Goal: Book appointment/travel/reservation

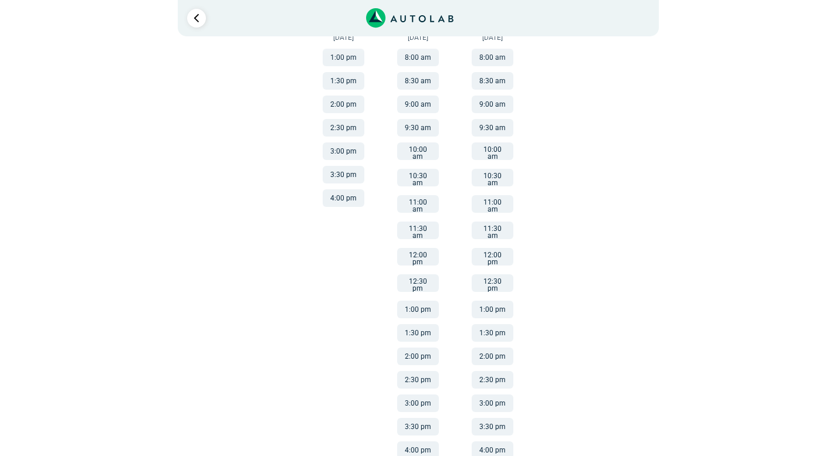
scroll to position [236, 0]
click at [492, 194] on button "11:00 am" at bounding box center [493, 203] width 42 height 18
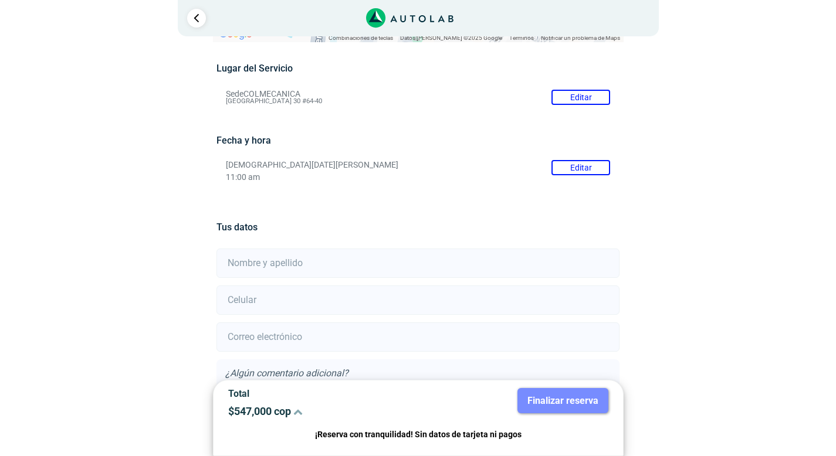
scroll to position [93, 0]
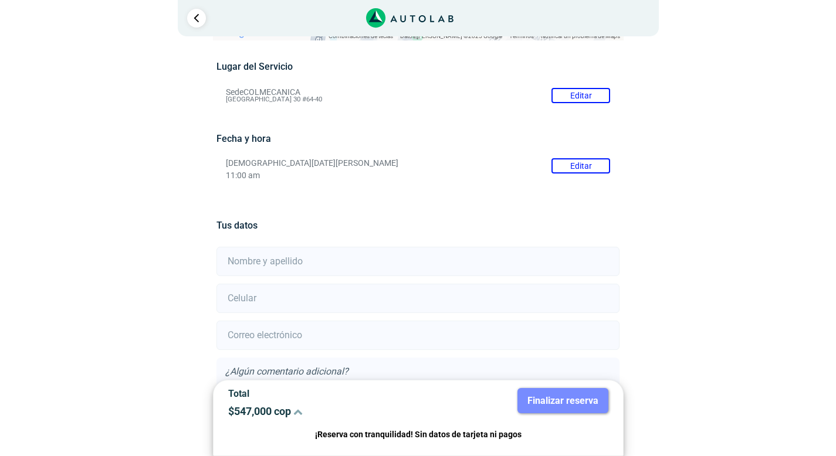
click at [335, 259] on input "text" at bounding box center [417, 261] width 403 height 29
type input "[PERSON_NAME]"
click at [296, 299] on input "number" at bounding box center [417, 298] width 403 height 29
type input "3134603748"
type input "[EMAIL_ADDRESS][DOMAIN_NAME]"
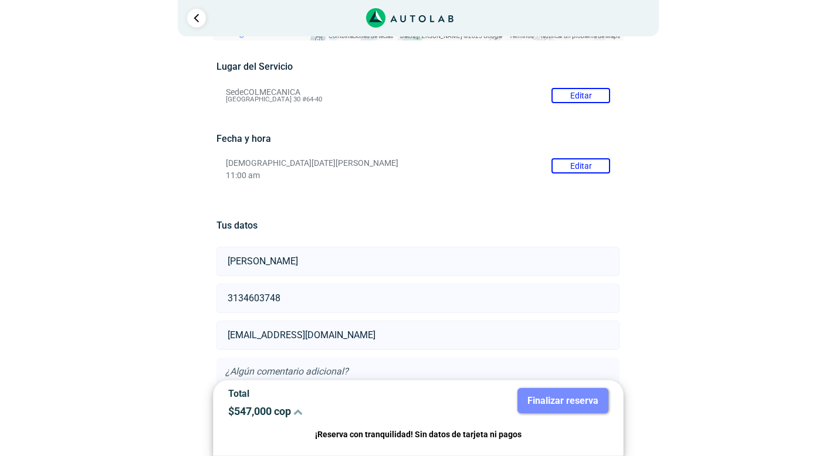
click at [713, 316] on div "Llevo mi carro [GEOGRAPHIC_DATA] ← Mover a la izquierda → Mover a la derecha ↑ …" at bounding box center [418, 251] width 704 height 587
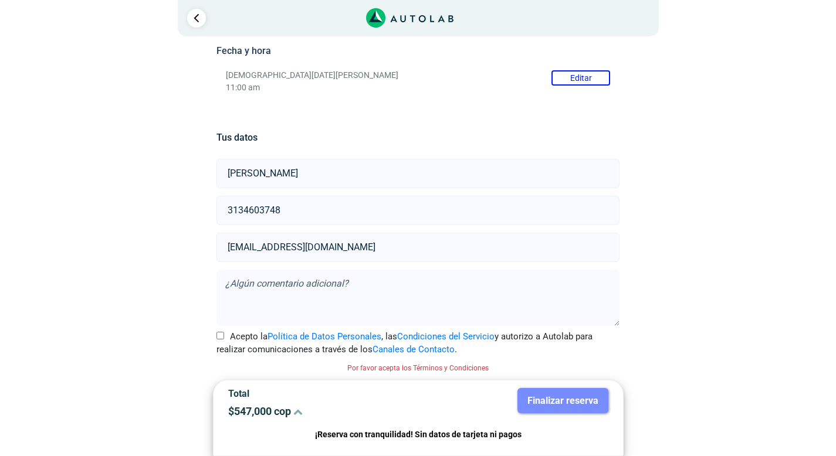
click at [217, 334] on input "Acepto la Política de Datos Personales , las Condiciones del Servicio y autoriz…" at bounding box center [220, 336] width 8 height 8
checkbox input "true"
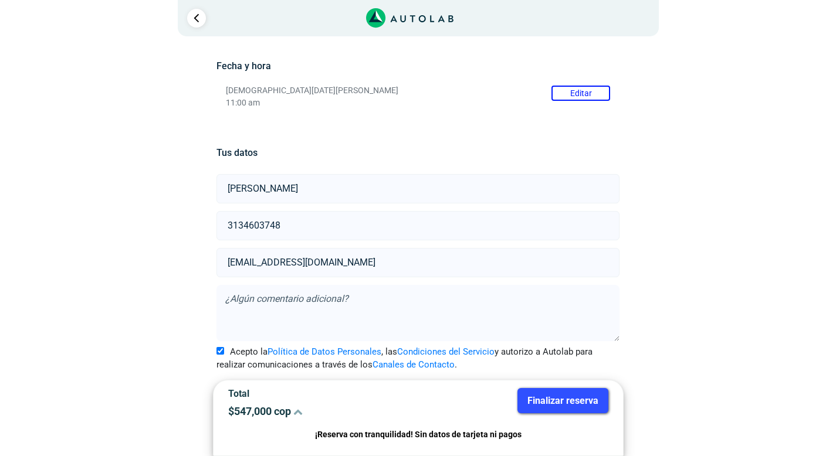
scroll to position [166, 0]
click at [561, 407] on button "Finalizar reserva" at bounding box center [562, 400] width 91 height 25
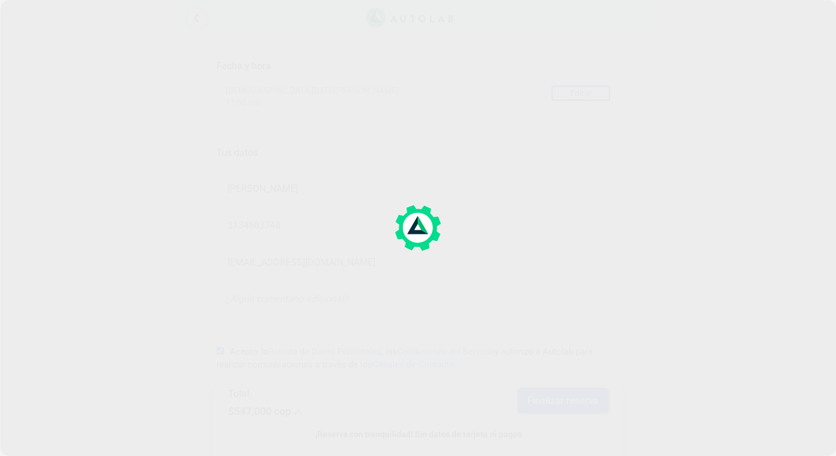
scroll to position [0, 0]
